Goal: Task Accomplishment & Management: Complete application form

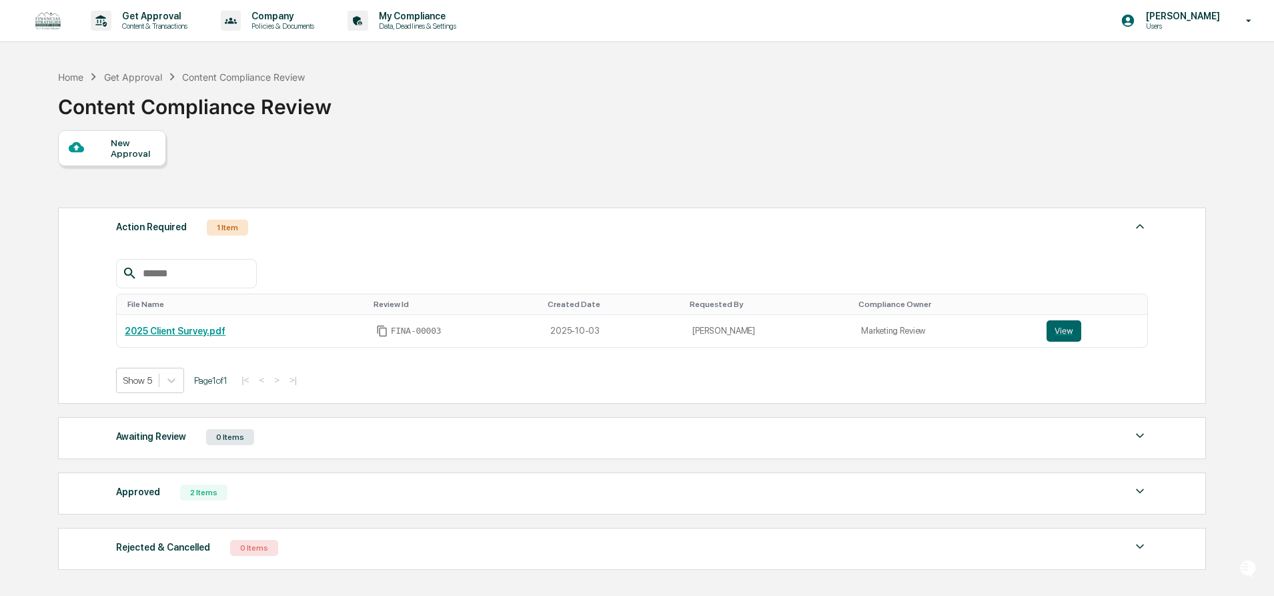
click at [129, 145] on div "New Approval" at bounding box center [133, 147] width 45 height 21
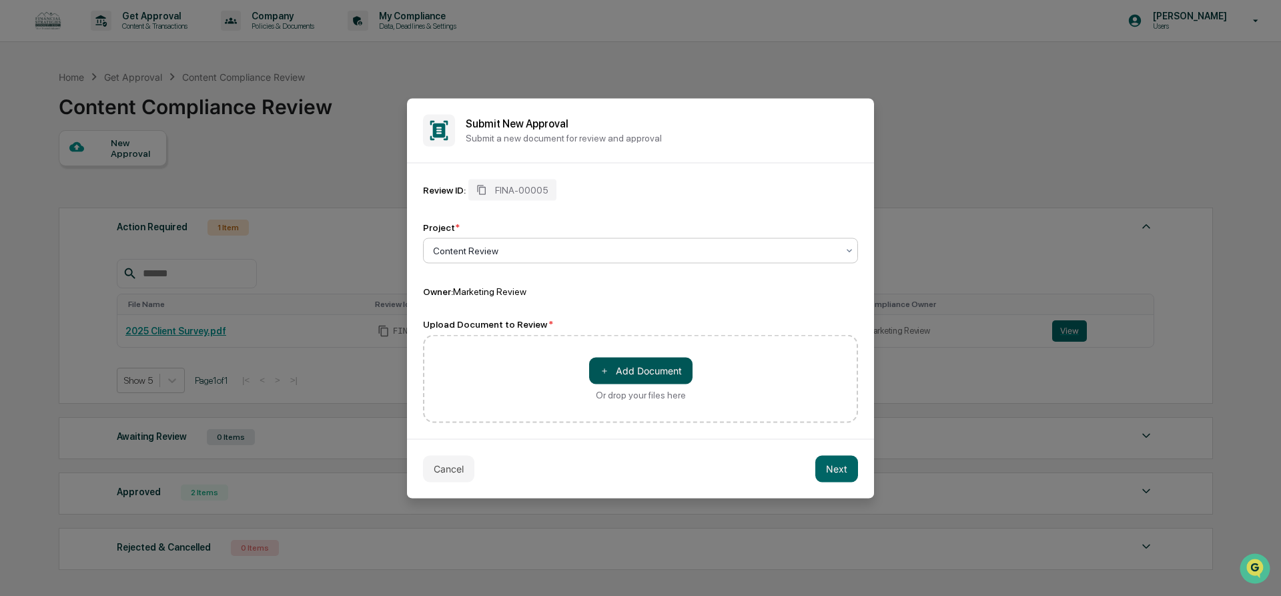
click at [650, 369] on button "＋ Add Document" at bounding box center [640, 370] width 103 height 27
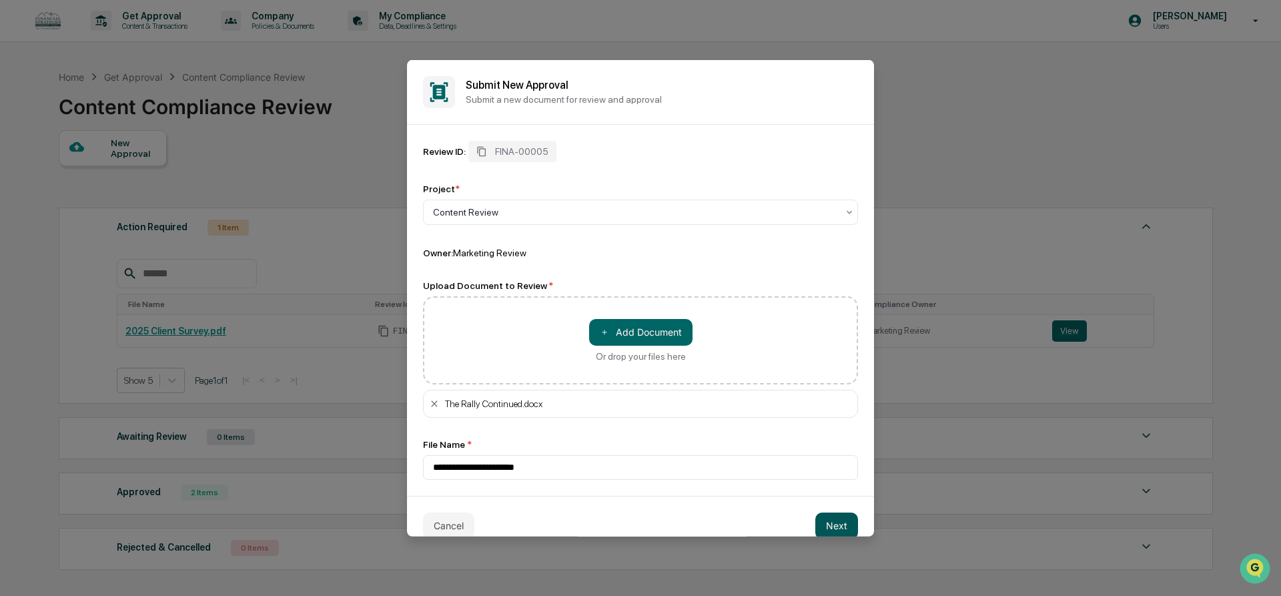
click at [831, 525] on button "Next" at bounding box center [836, 525] width 43 height 27
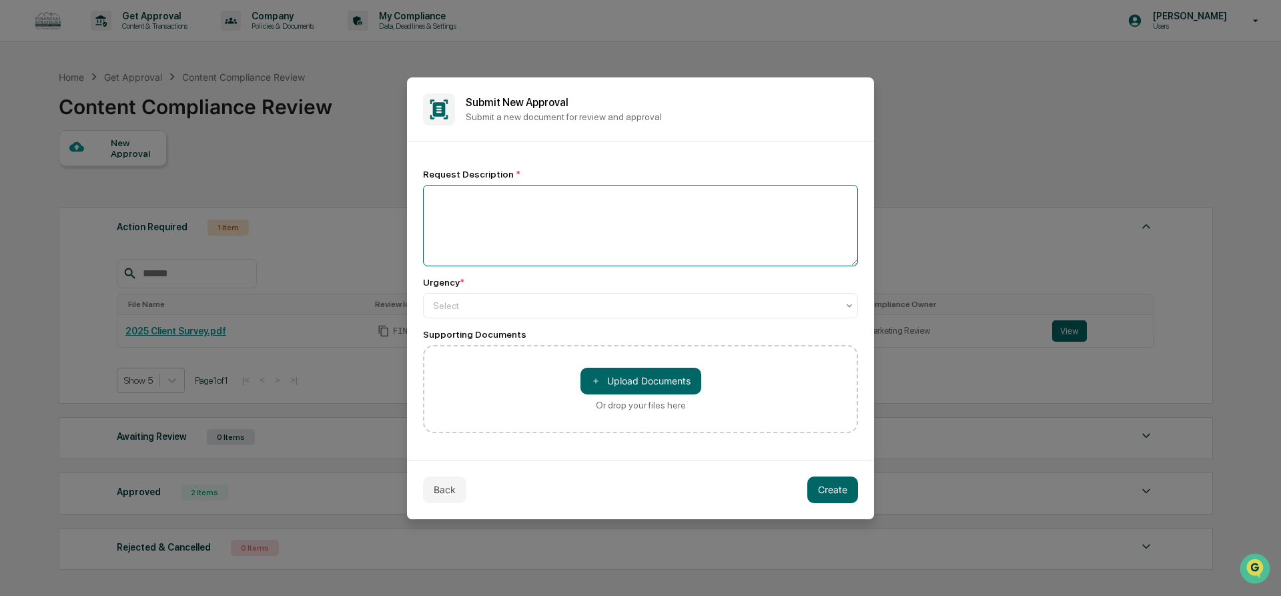
click at [486, 213] on textarea at bounding box center [640, 225] width 435 height 81
type textarea "**********"
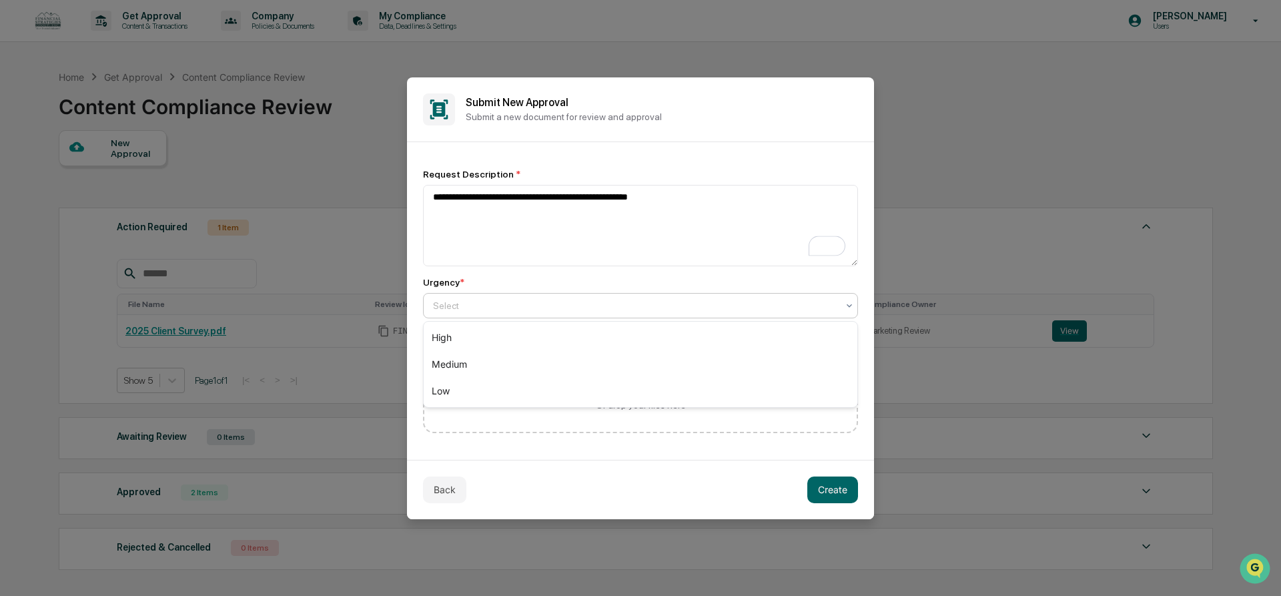
click at [478, 302] on div at bounding box center [635, 305] width 404 height 13
click at [470, 337] on div "High" at bounding box center [641, 337] width 434 height 27
click at [662, 385] on button "＋ Upload Documents" at bounding box center [640, 381] width 121 height 27
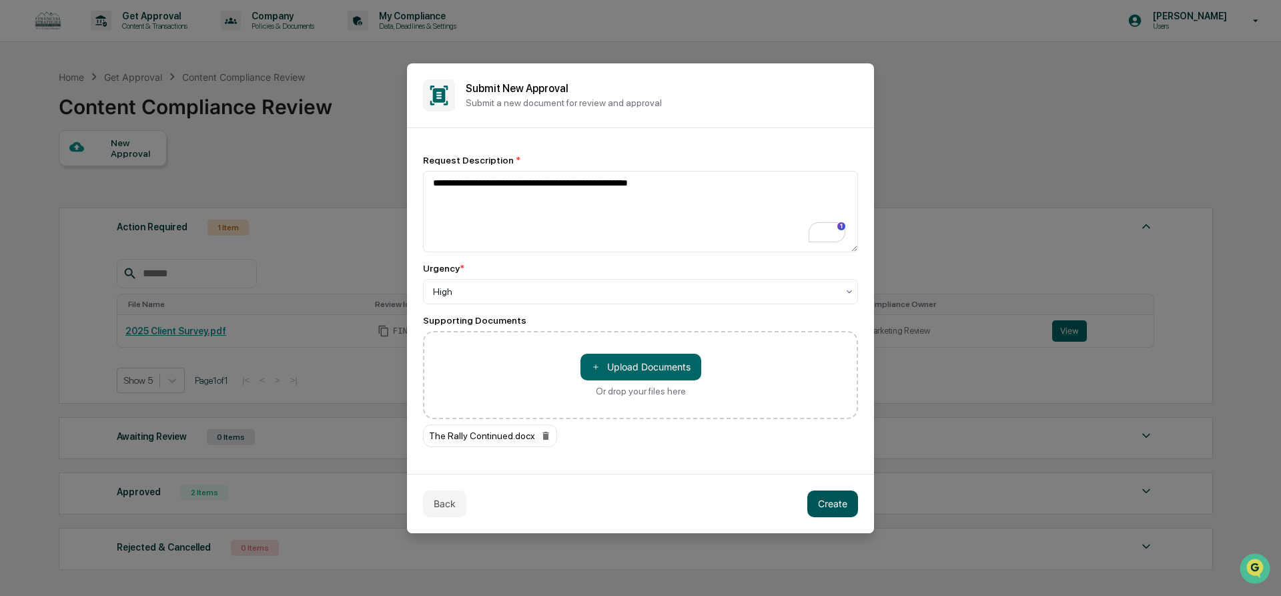
click at [840, 512] on button "Create" at bounding box center [832, 503] width 51 height 27
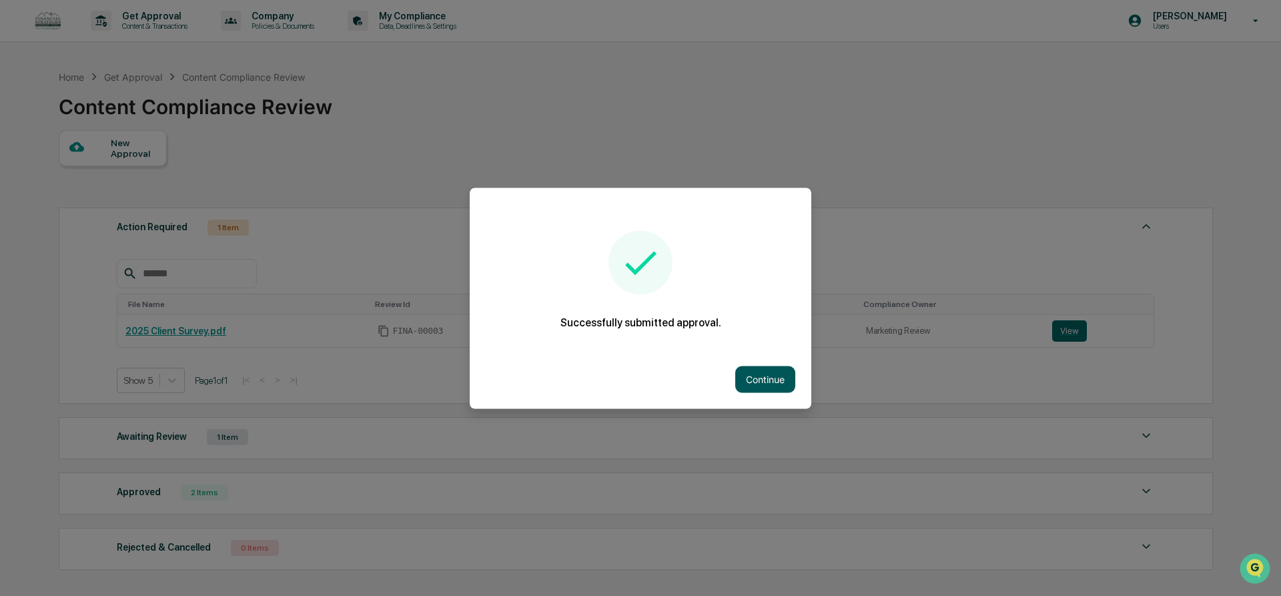
click at [743, 379] on button "Continue" at bounding box center [765, 379] width 60 height 27
